Goal: Information Seeking & Learning: Find specific fact

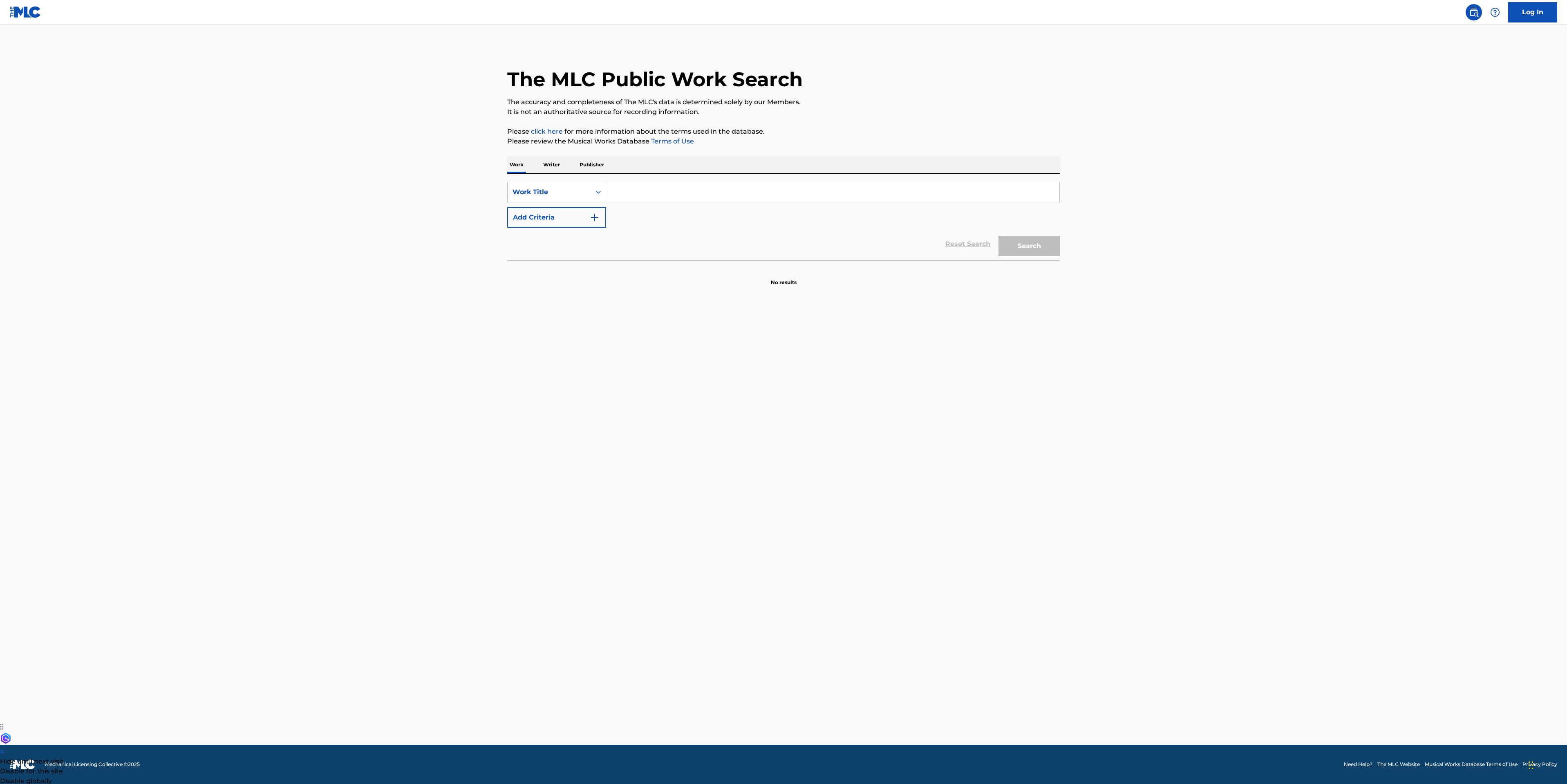
click at [758, 198] on input "Search Form" at bounding box center [833, 191] width 453 height 20
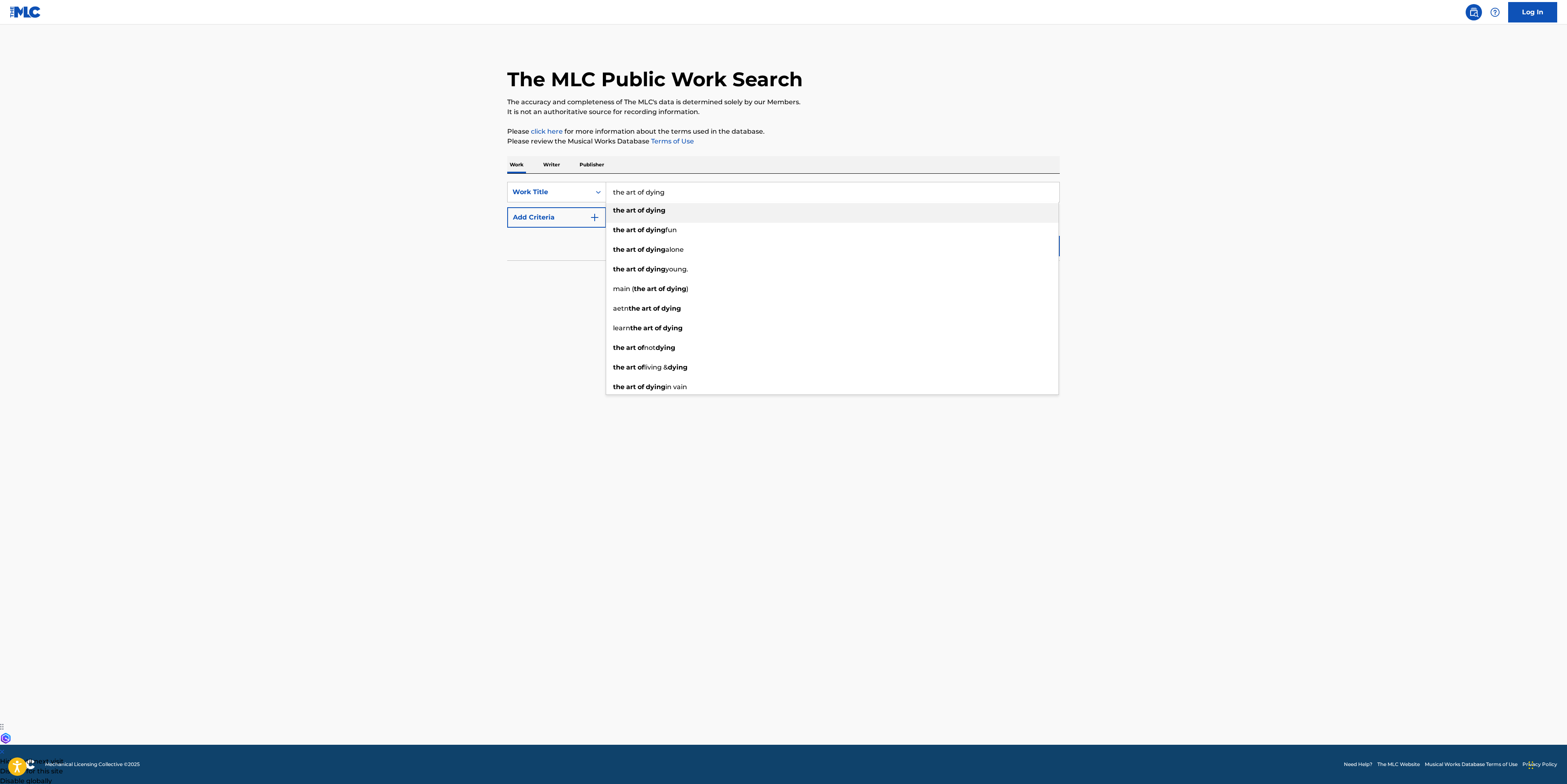
type input "the art of dying"
click at [675, 204] on div "the art of dying" at bounding box center [833, 210] width 452 height 15
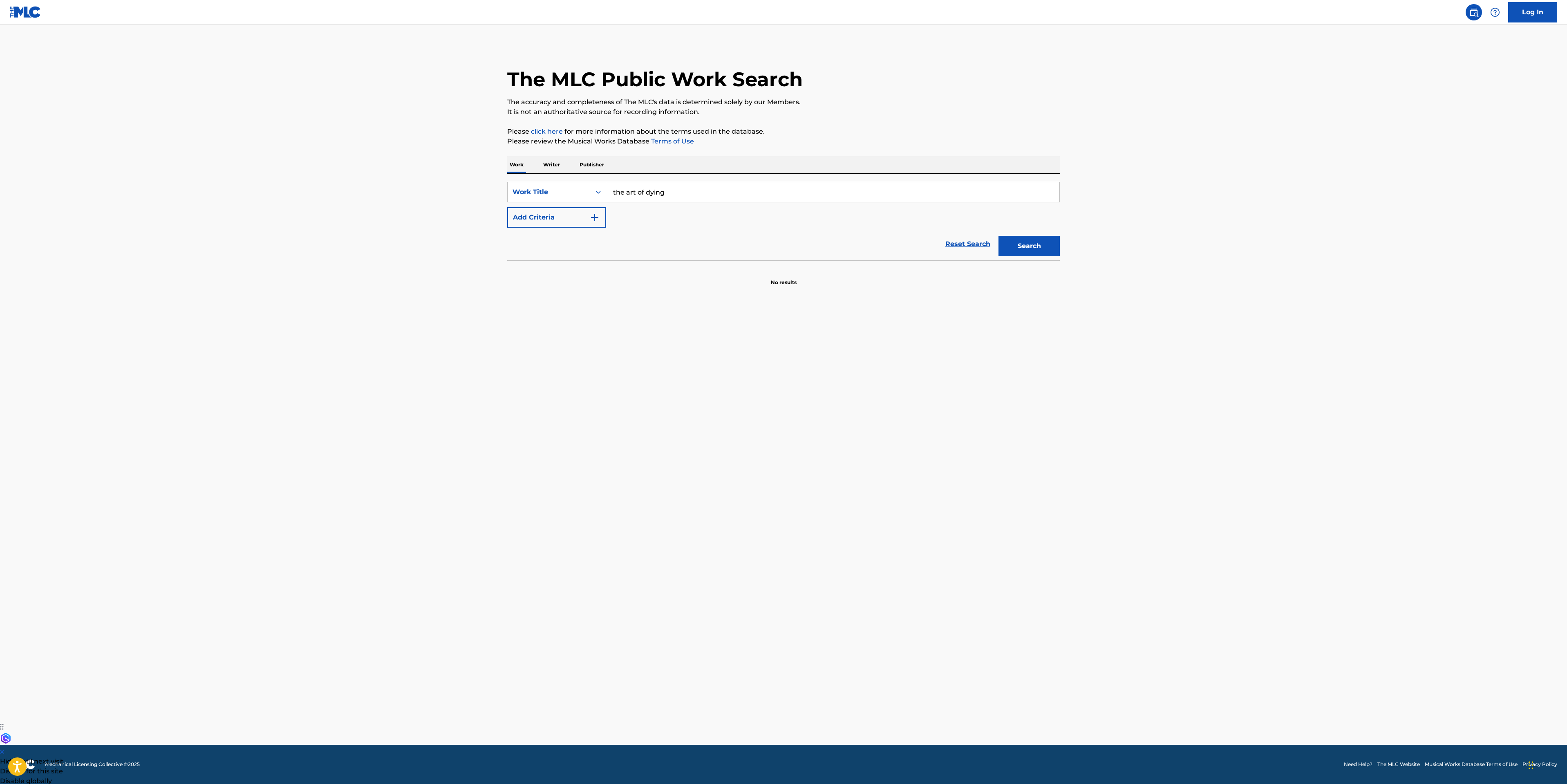
click at [1033, 241] on button "Search" at bounding box center [1029, 246] width 61 height 21
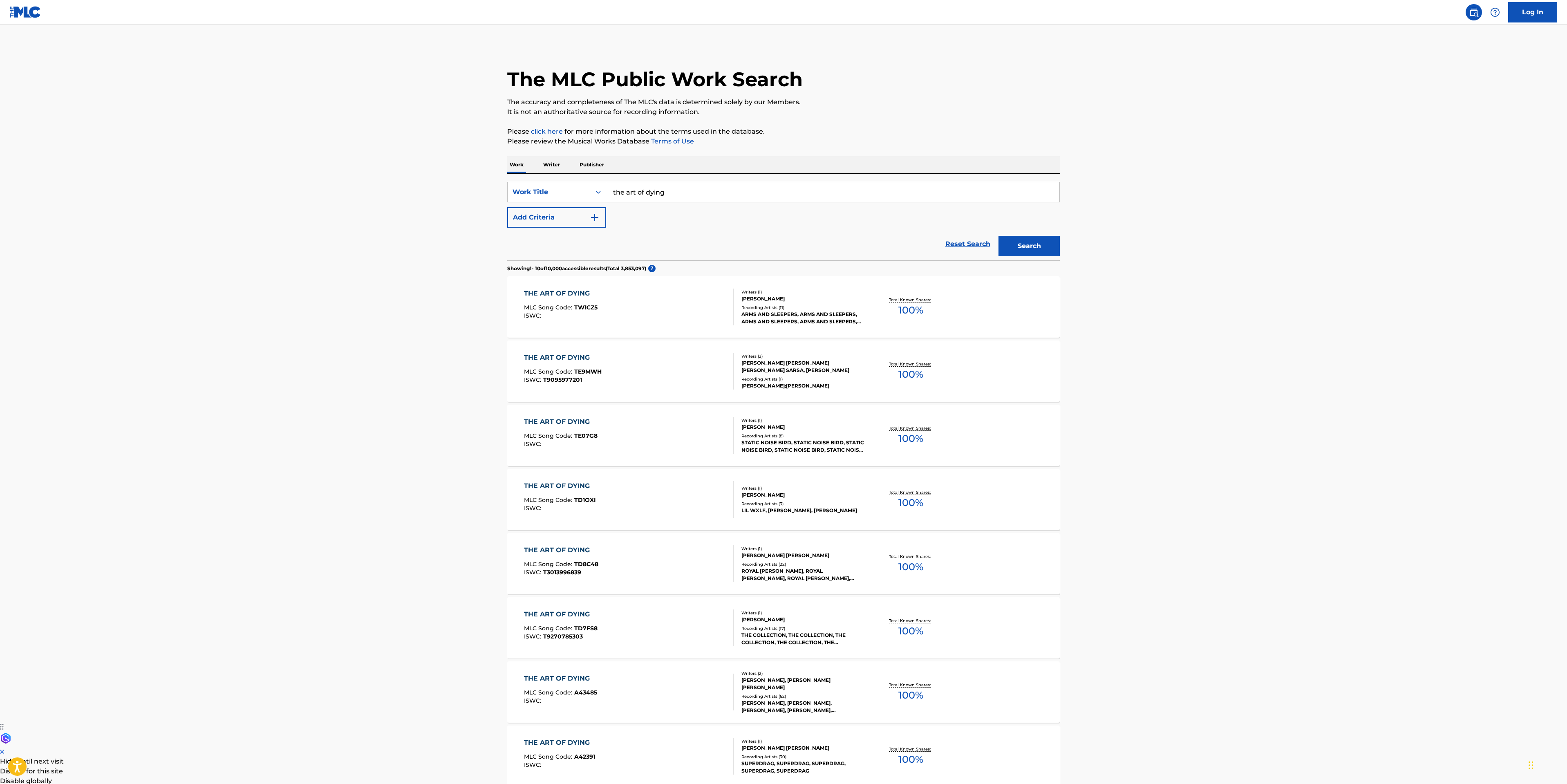
click at [707, 701] on div "THE ART OF DYING MLC Song Code : A43485 ISWC :" at bounding box center [629, 692] width 211 height 37
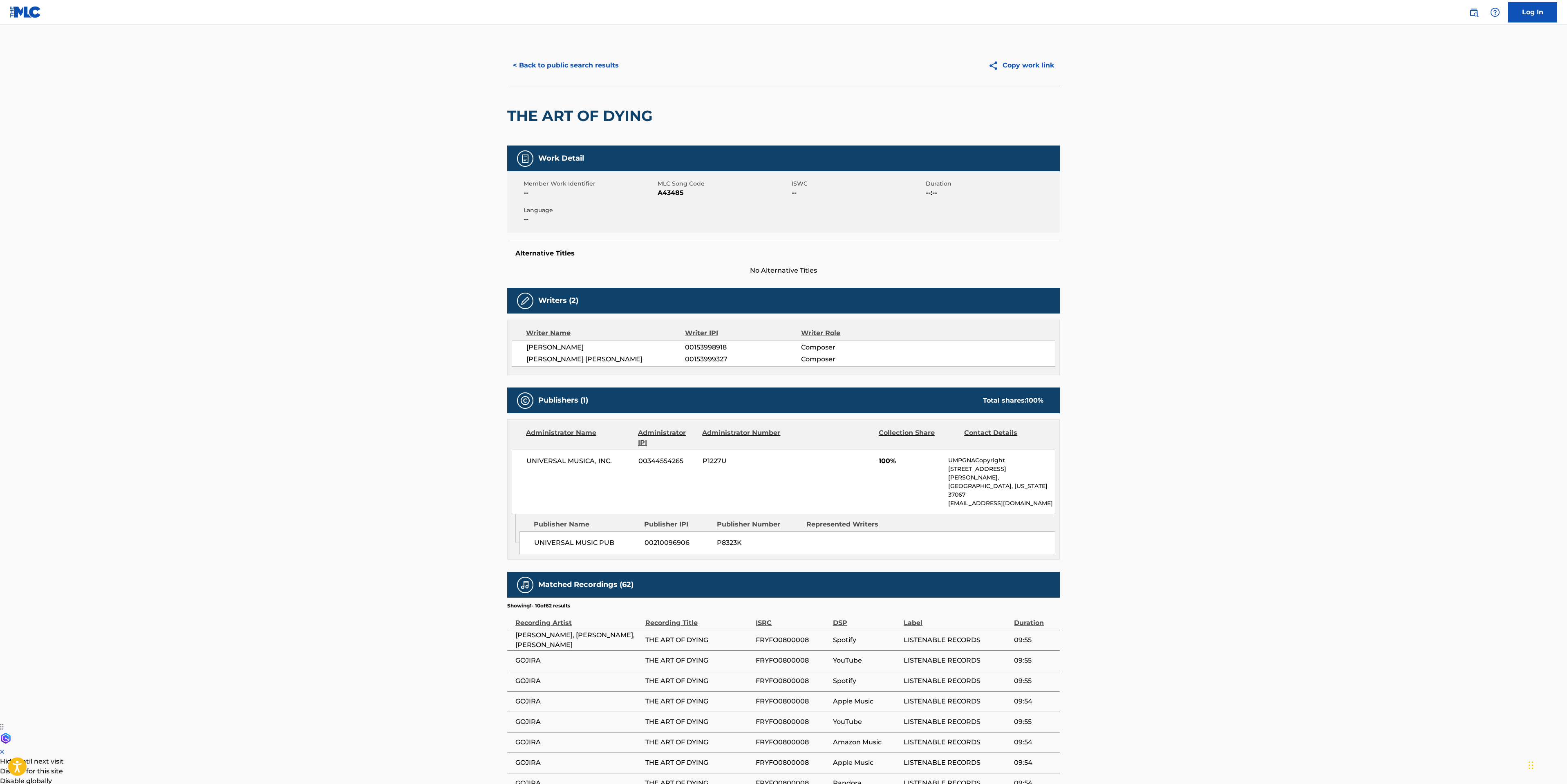
drag, startPoint x: 1320, startPoint y: 307, endPoint x: 816, endPoint y: 98, distance: 545.6
click at [1320, 307] on main "< Back to public search results Copy work link THE ART OF DYING Work Detail Mem…" at bounding box center [784, 450] width 1567 height 852
click at [534, 62] on button "< Back to public search results" at bounding box center [566, 66] width 117 height 21
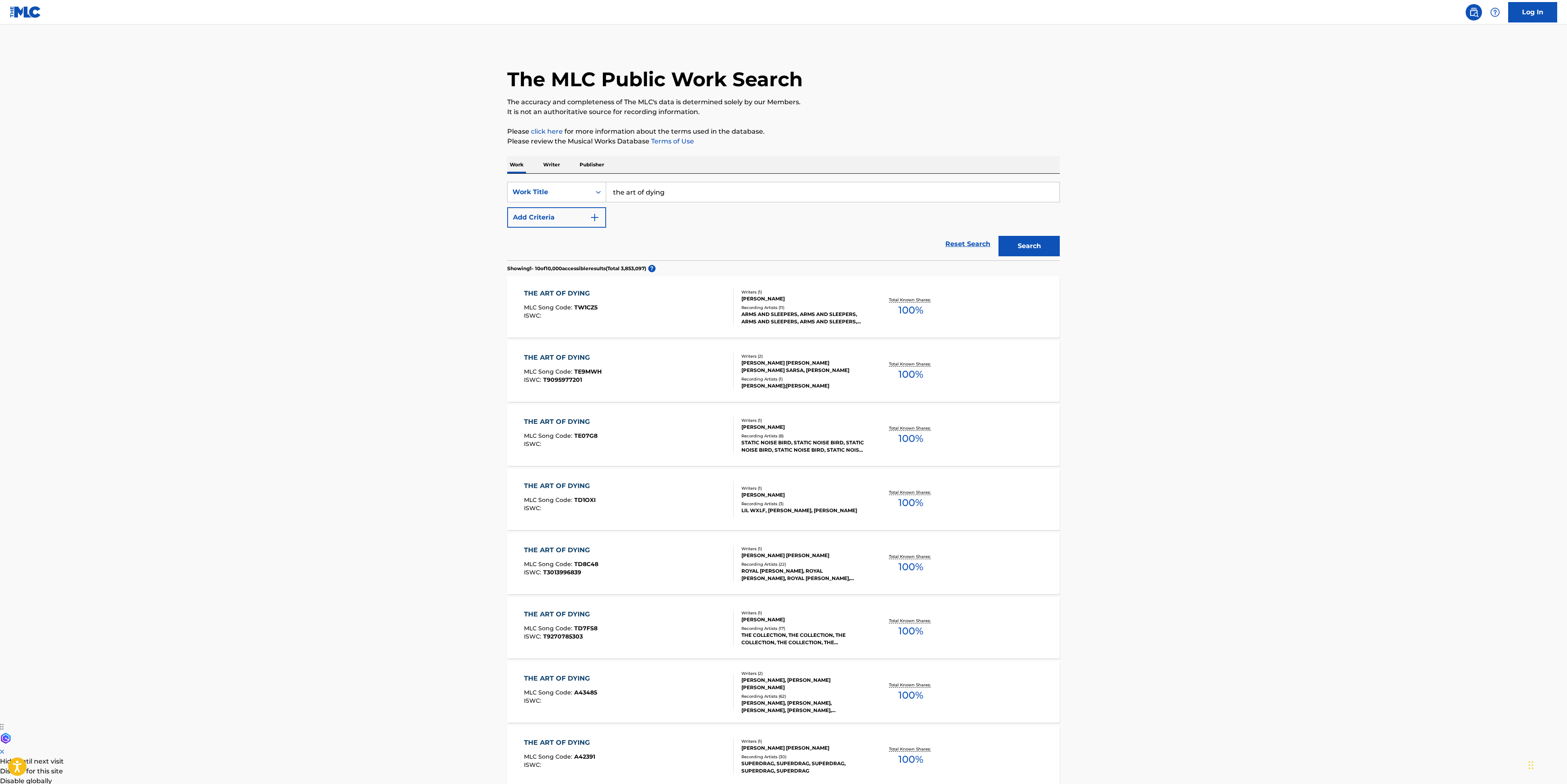
drag, startPoint x: 685, startPoint y: 196, endPoint x: 249, endPoint y: 132, distance: 440.7
click at [436, 174] on main "The MLC Public Work Search The accuracy and completeness of The MLC's data is d…" at bounding box center [784, 492] width 1567 height 937
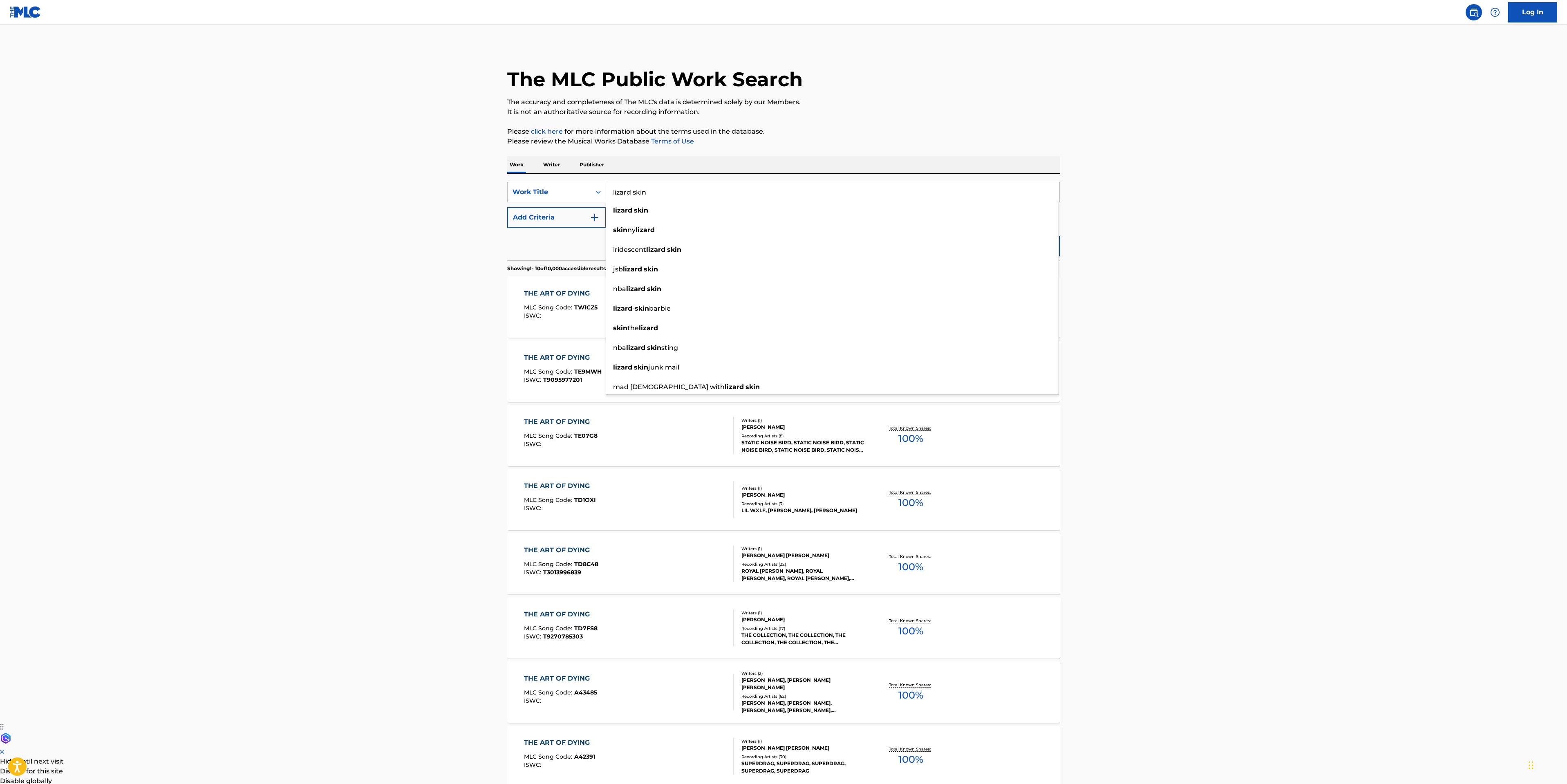
type input "lizard skin"
click at [1399, 255] on main "The MLC Public Work Search The accuracy and completeness of The MLC's data is d…" at bounding box center [784, 492] width 1567 height 937
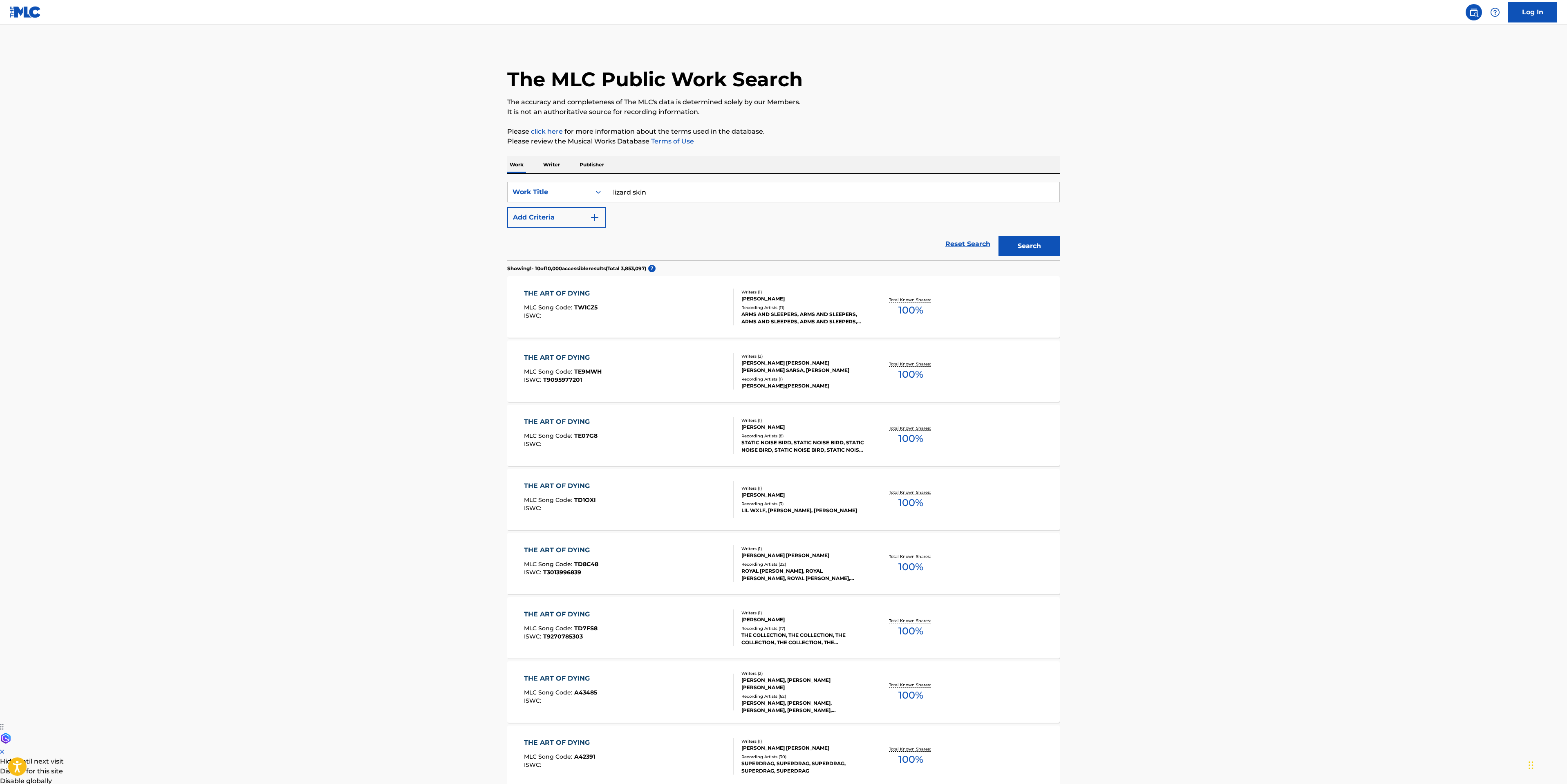
click at [1038, 241] on button "Search" at bounding box center [1029, 246] width 61 height 21
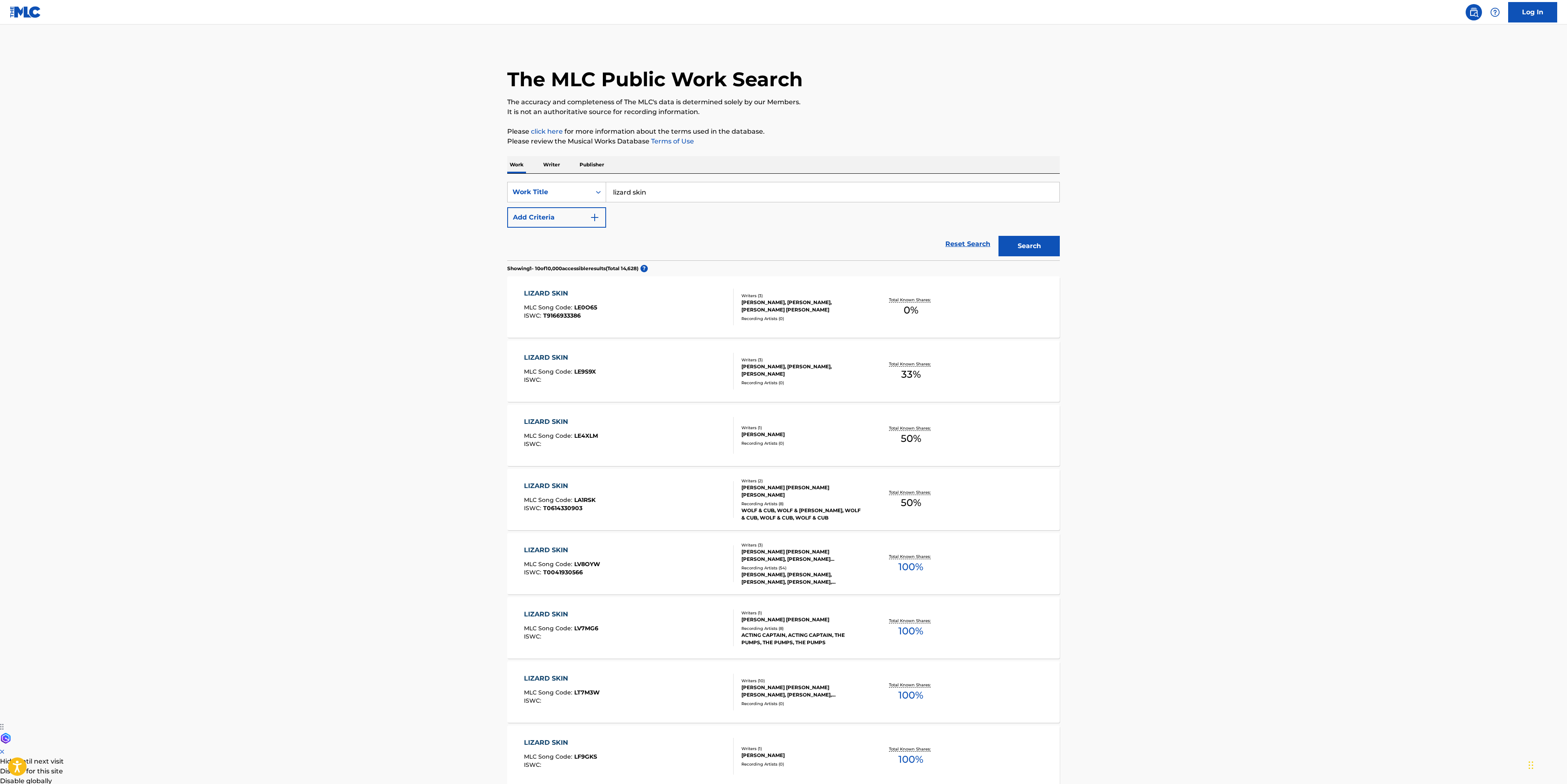
click at [1112, 387] on main "The MLC Public Work Search The accuracy and completeness of The MLC's data is d…" at bounding box center [784, 492] width 1567 height 937
click at [658, 547] on div "LIZARD SKIN MLC Song Code : LV8OYW ISWC : T0041930566" at bounding box center [629, 563] width 211 height 37
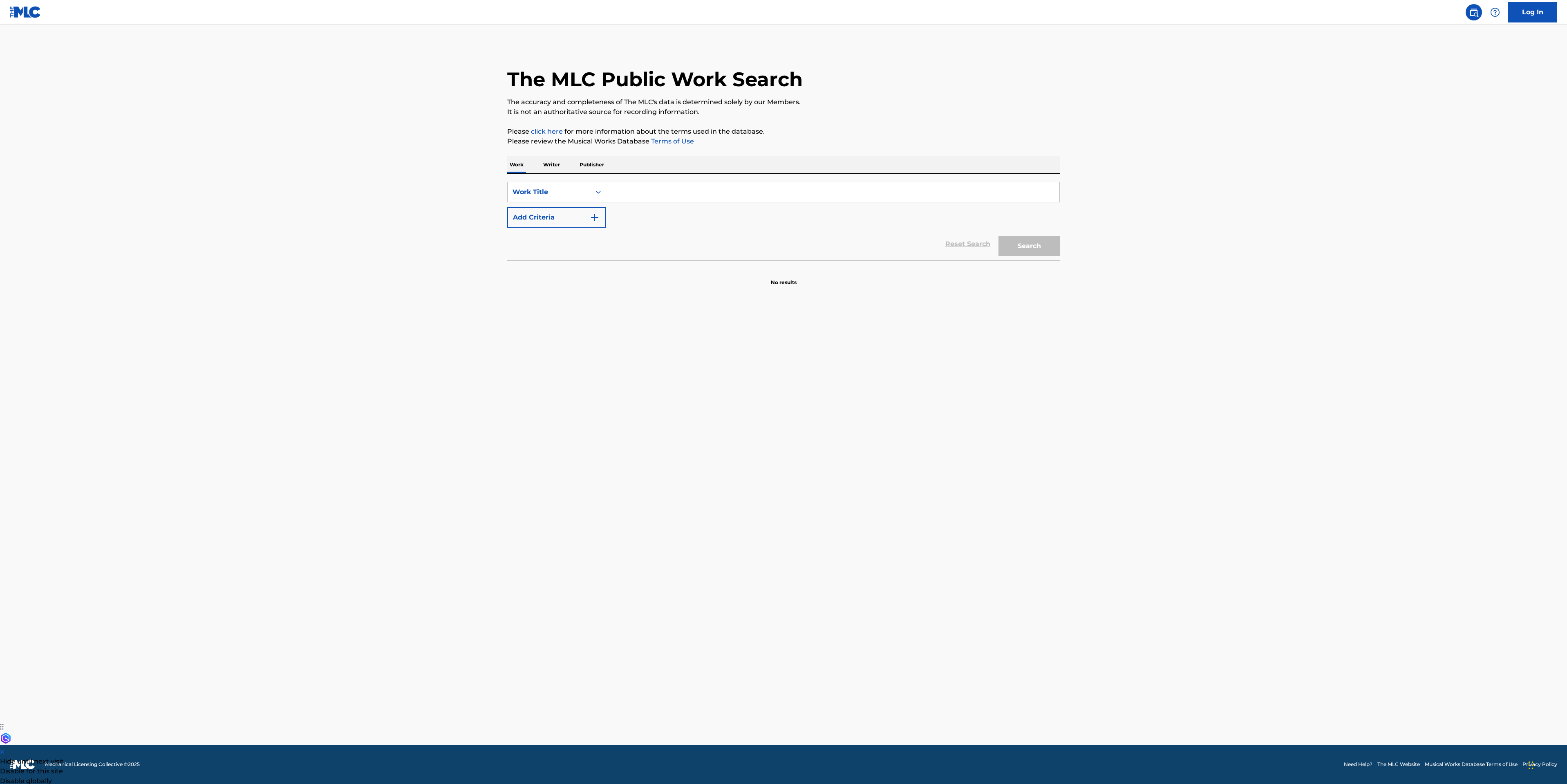
click at [721, 195] on input "Search Form" at bounding box center [833, 191] width 453 height 20
type input "delusions of saviour"
click at [1036, 234] on div "Search" at bounding box center [1028, 244] width 66 height 33
click at [1039, 253] on button "Search" at bounding box center [1029, 246] width 61 height 21
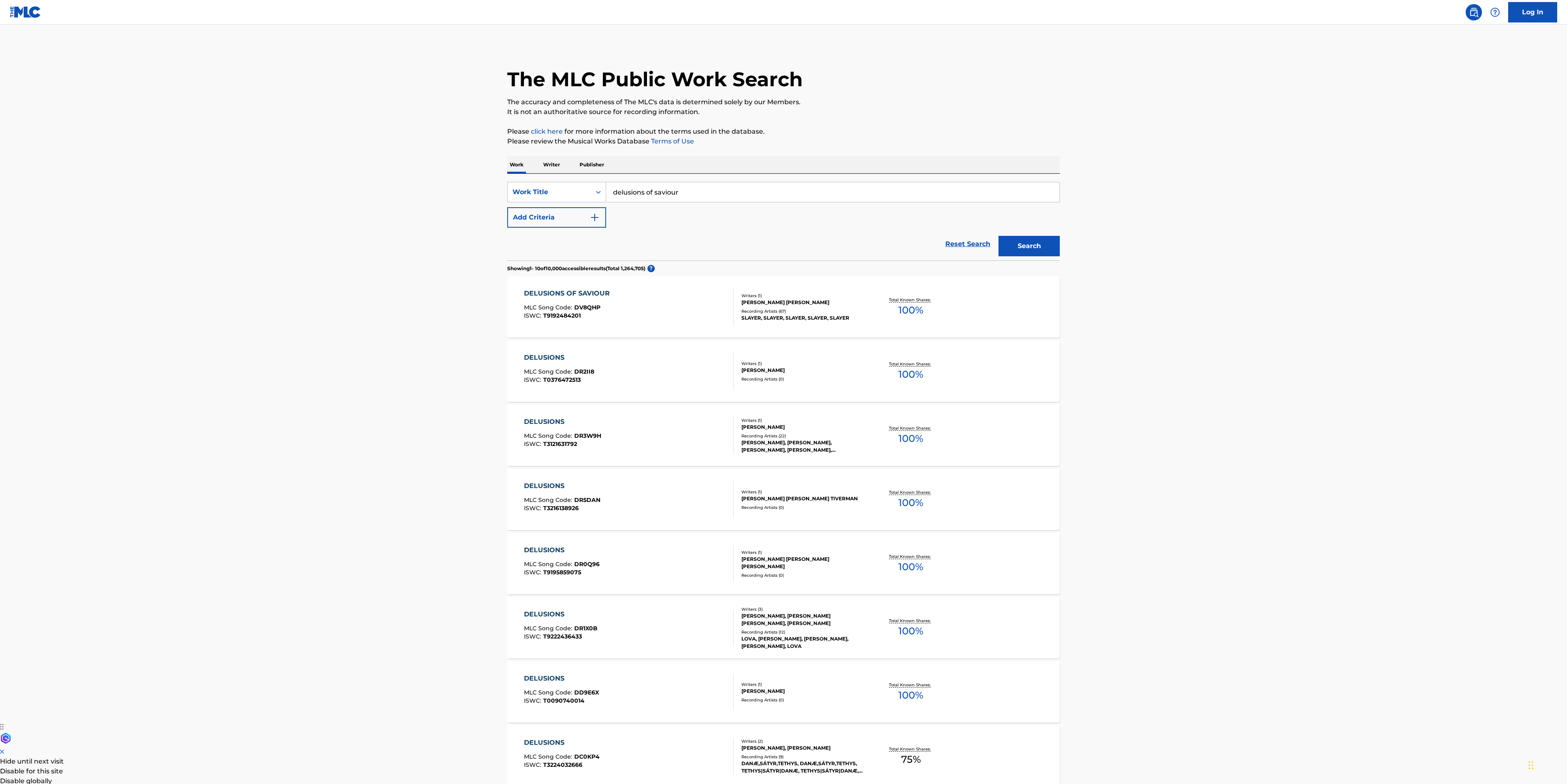
click at [670, 292] on div "DELUSIONS OF SAVIOUR MLC Song Code : DV8QHP ISWC : T9192484201" at bounding box center [629, 306] width 211 height 37
click at [695, 182] on div "delusions of saviour" at bounding box center [834, 192] width 454 height 21
drag, startPoint x: 705, startPoint y: 192, endPoint x: 512, endPoint y: 180, distance: 193.4
click at [512, 180] on div "SearchWithCriteria9a08830c-0504-4324-900a-0ca612472697 Work Title delusions of …" at bounding box center [784, 216] width 553 height 86
type input "when the stillness comes"
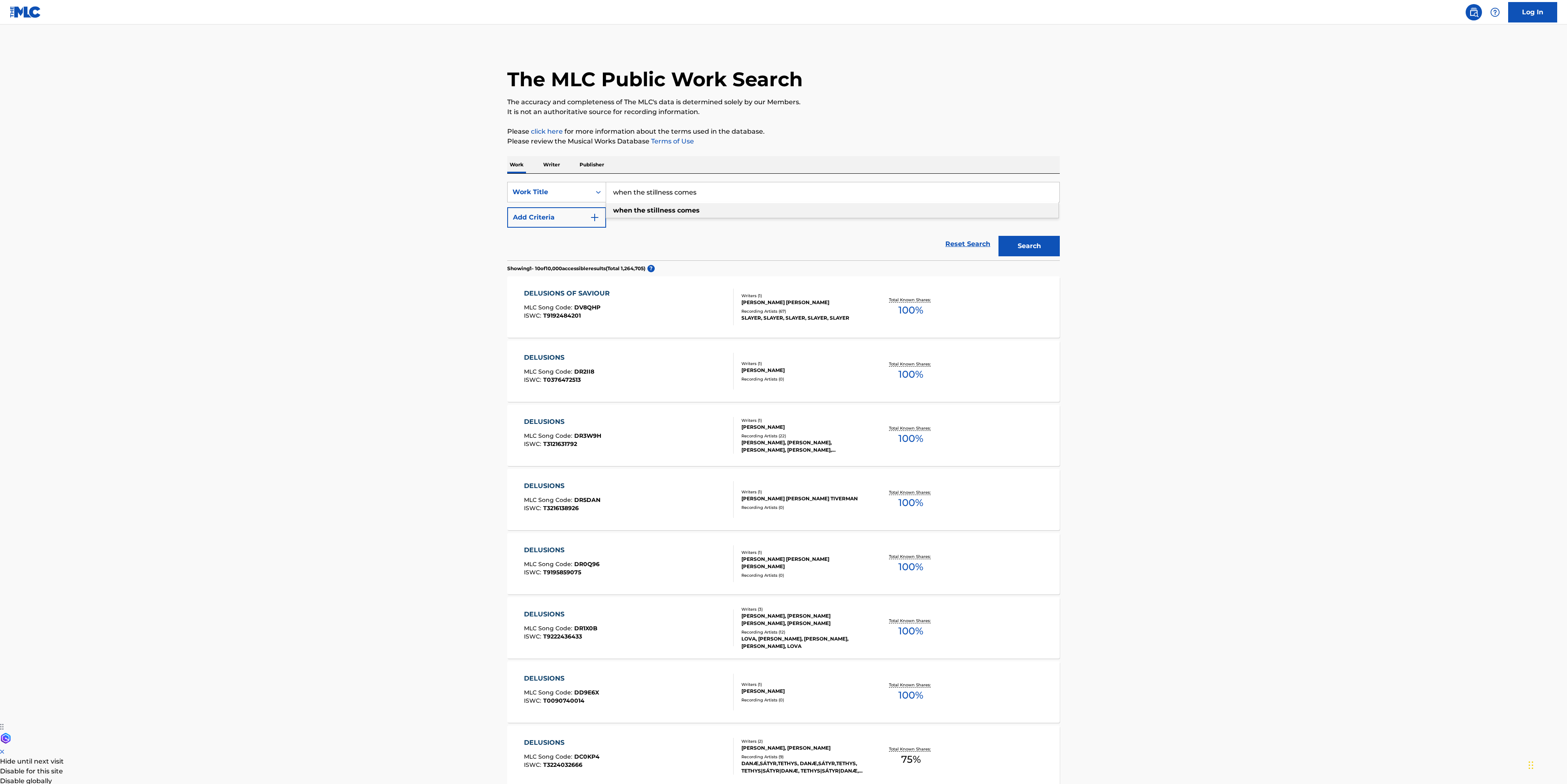
click at [1019, 250] on button "Search" at bounding box center [1029, 246] width 61 height 21
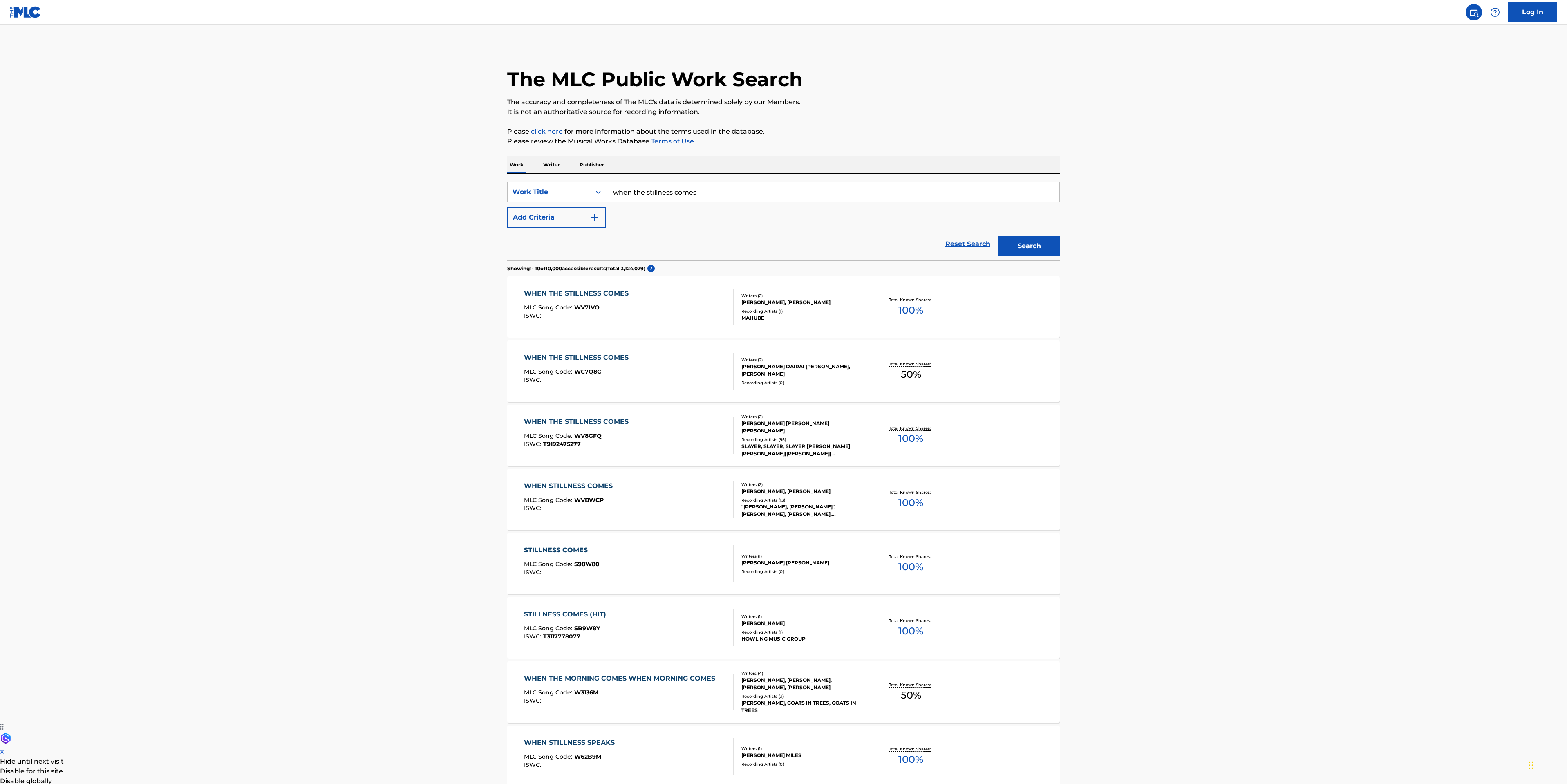
click at [697, 437] on div "WHEN THE STILLNESS COMES MLC Song Code : WV8GFQ ISWC : T9192475277" at bounding box center [629, 435] width 211 height 37
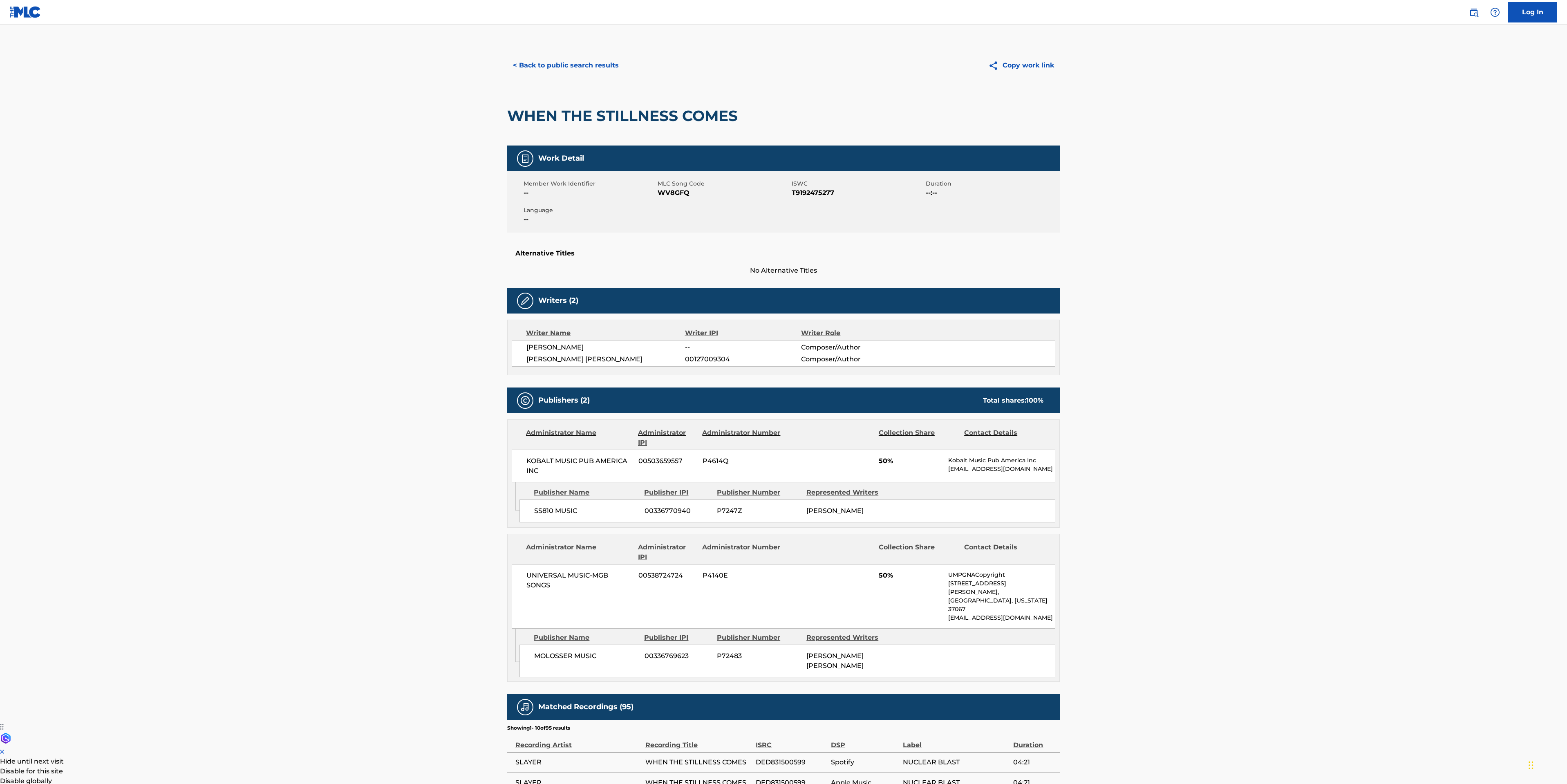
click at [545, 62] on button "< Back to public search results" at bounding box center [566, 66] width 117 height 21
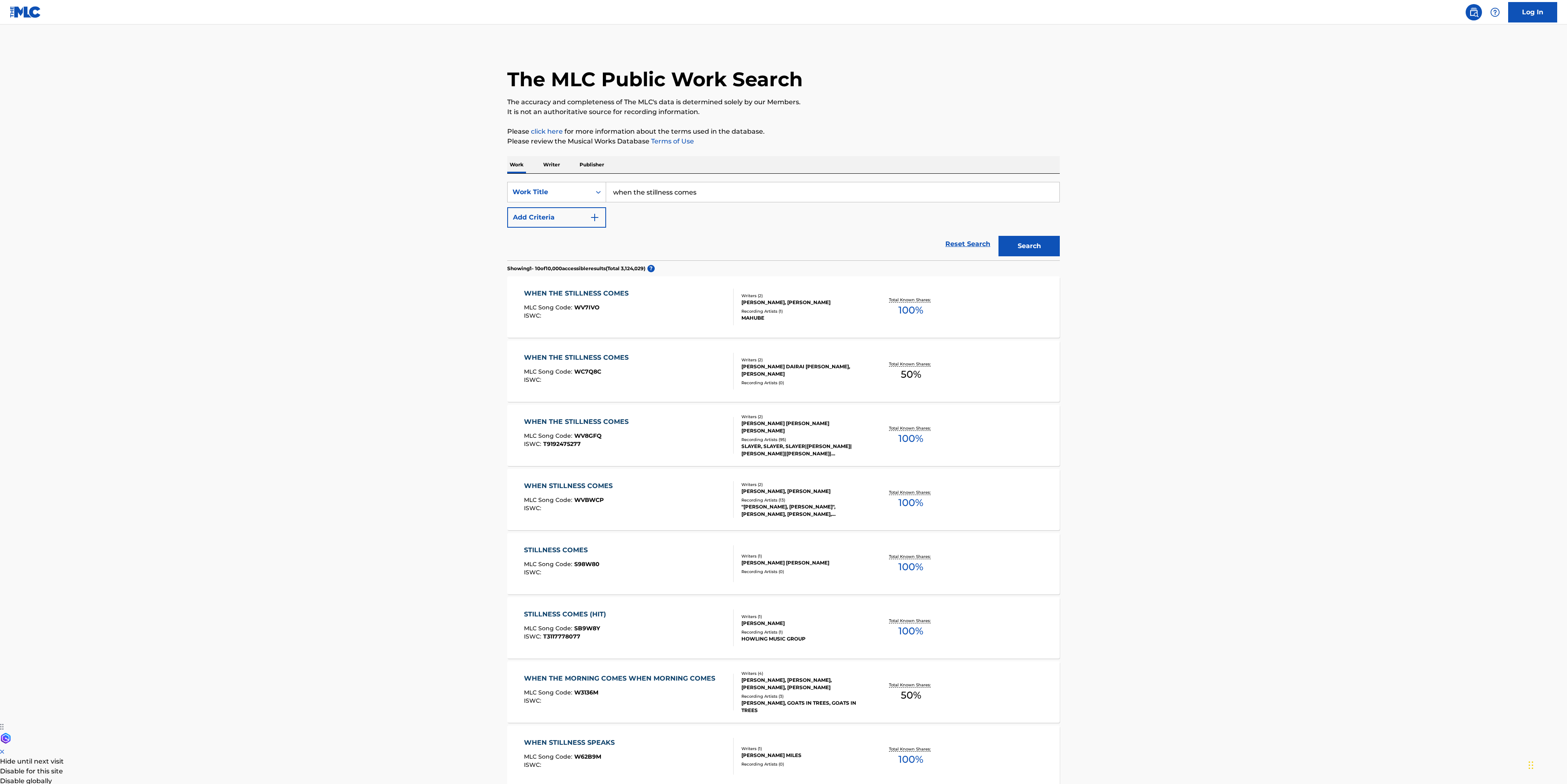
click at [274, 349] on main "The MLC Public Work Search The accuracy and completeness of The MLC's data is d…" at bounding box center [784, 492] width 1567 height 937
click at [206, 363] on main "The MLC Public Work Search The accuracy and completeness of The MLC's data is d…" at bounding box center [784, 492] width 1567 height 937
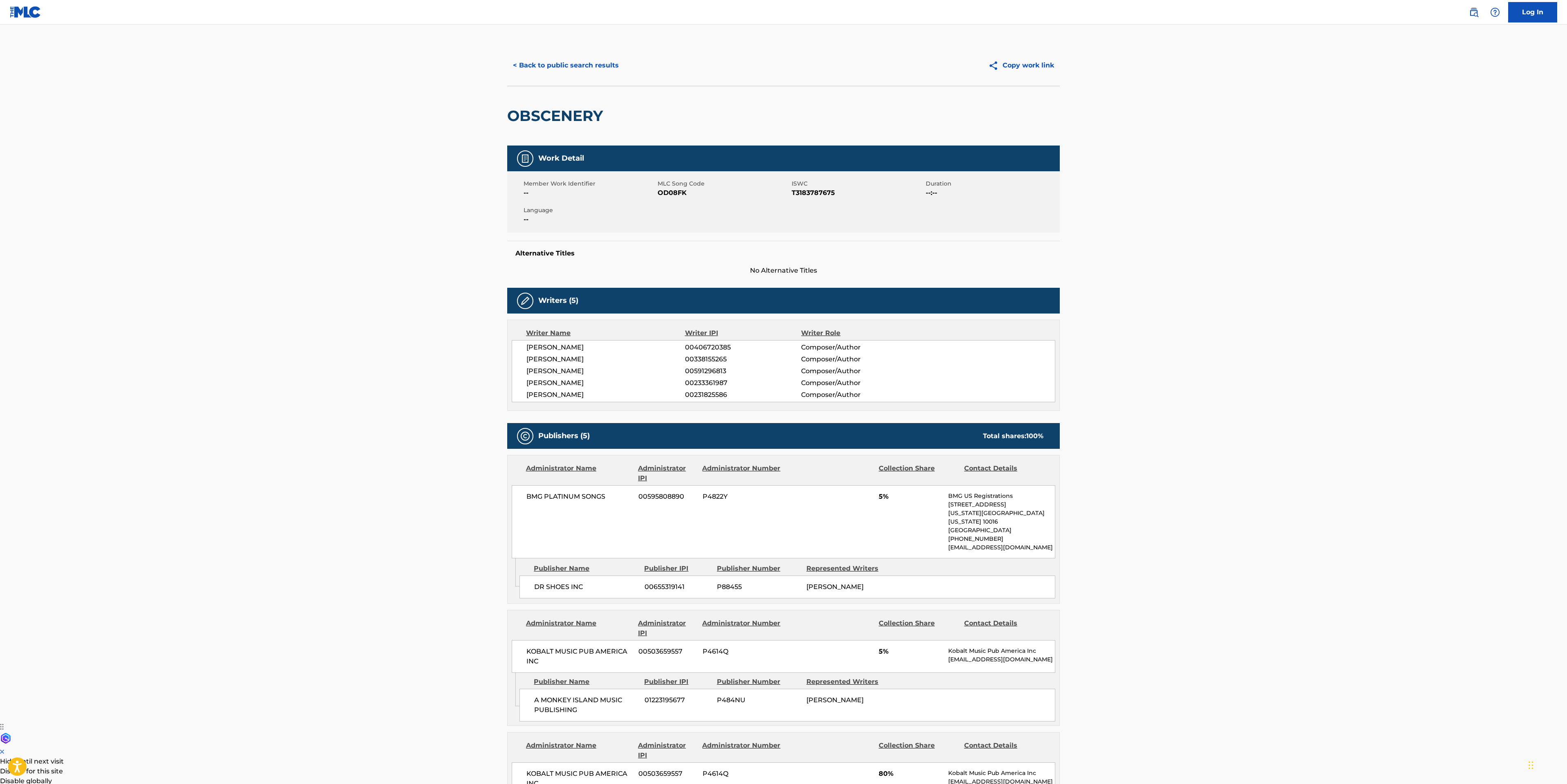
click at [567, 70] on button "< Back to public search results" at bounding box center [566, 66] width 117 height 21
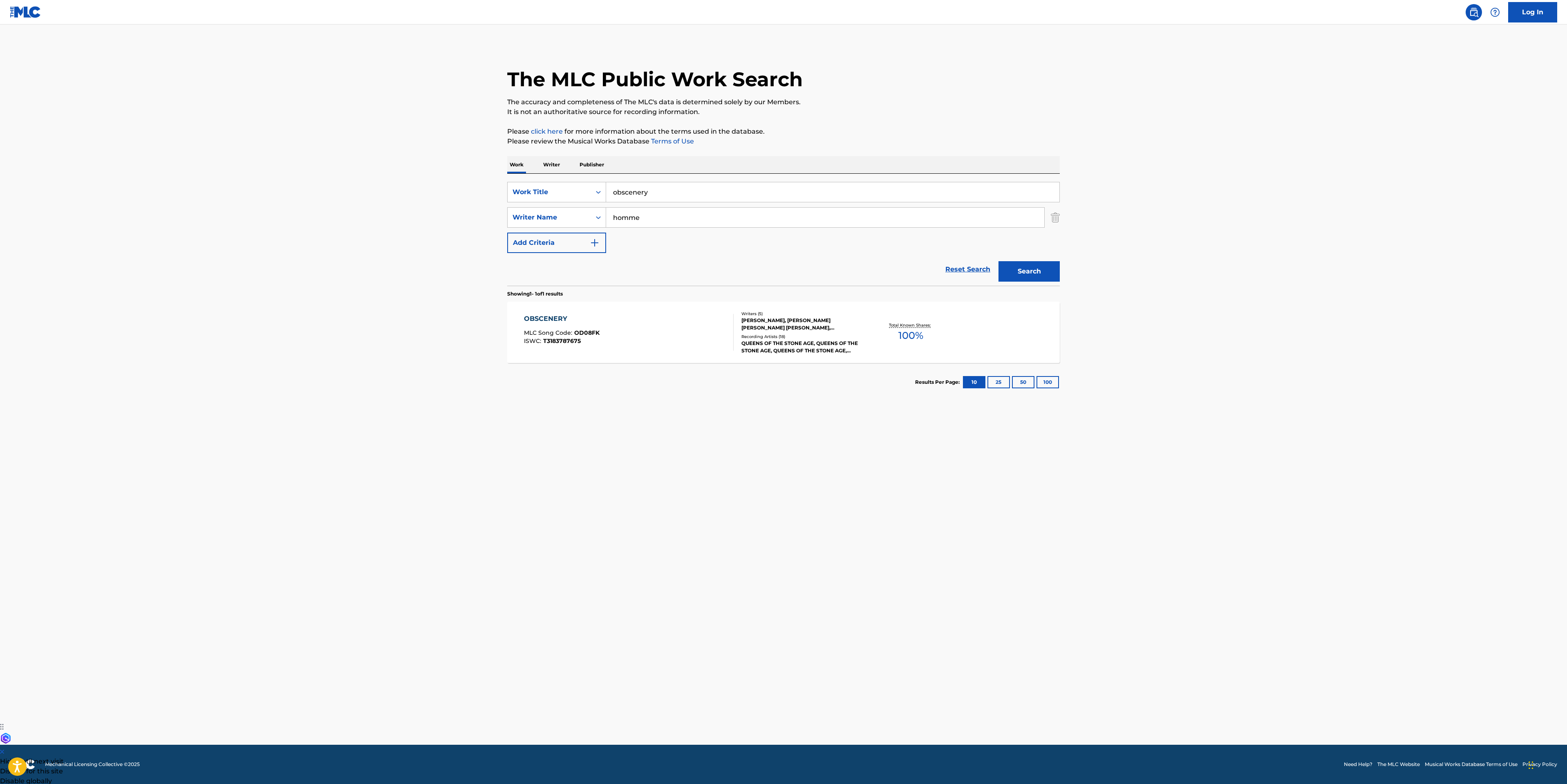
drag, startPoint x: 713, startPoint y: 191, endPoint x: 215, endPoint y: 129, distance: 501.8
click at [311, 175] on main "The MLC Public Work Search The accuracy and completeness of The MLC's data is d…" at bounding box center [784, 384] width 1567 height 720
type input "world painted blood"
click at [998, 261] on button "Search" at bounding box center [1029, 272] width 61 height 21
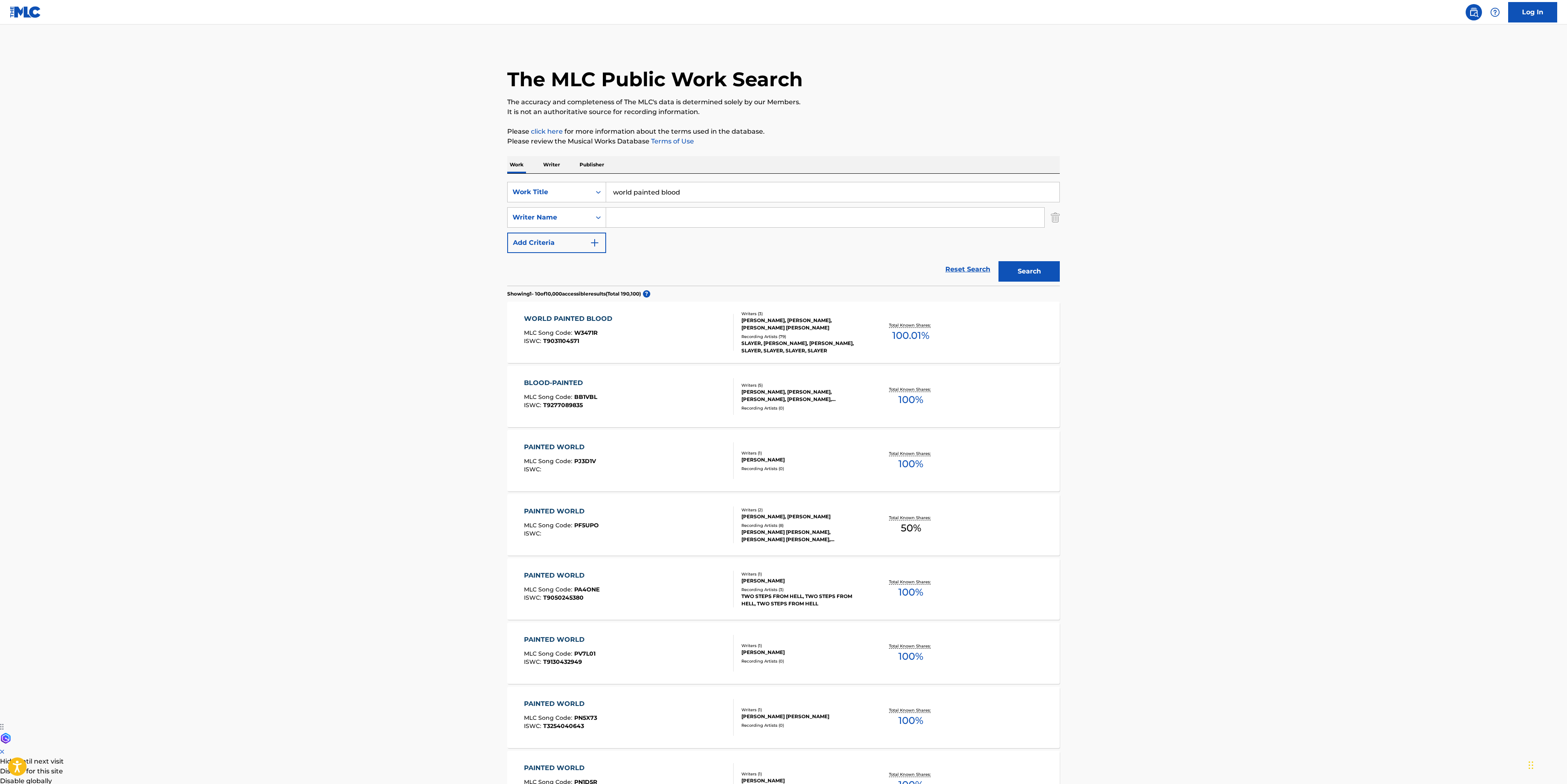
click at [680, 336] on div "WORLD PAINTED BLOOD MLC Song Code : W3471R ISWC : T9031104571" at bounding box center [629, 332] width 211 height 37
